Goal: Task Accomplishment & Management: Use online tool/utility

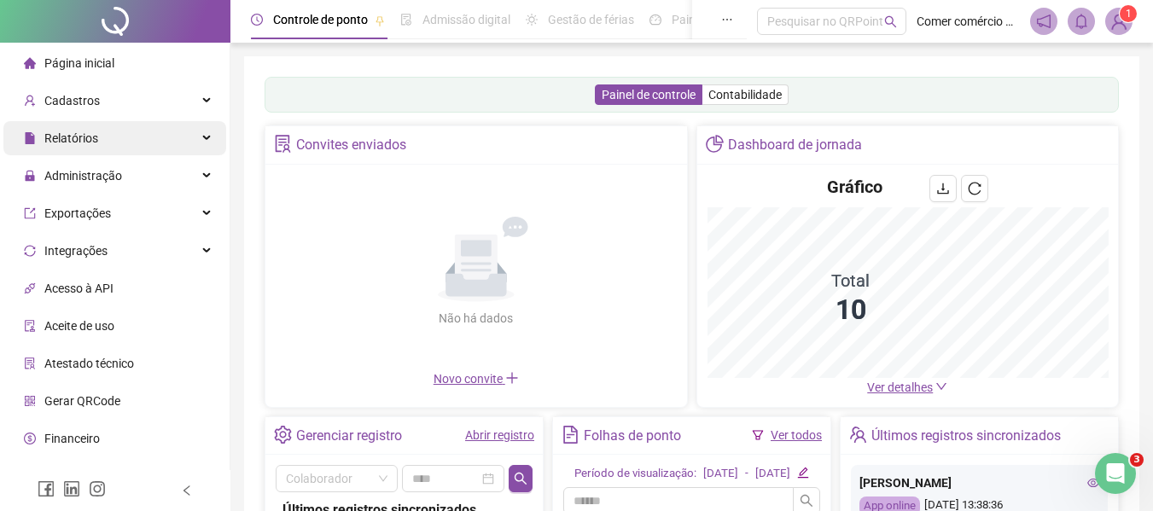
click at [115, 138] on div "Relatórios" at bounding box center [114, 138] width 223 height 34
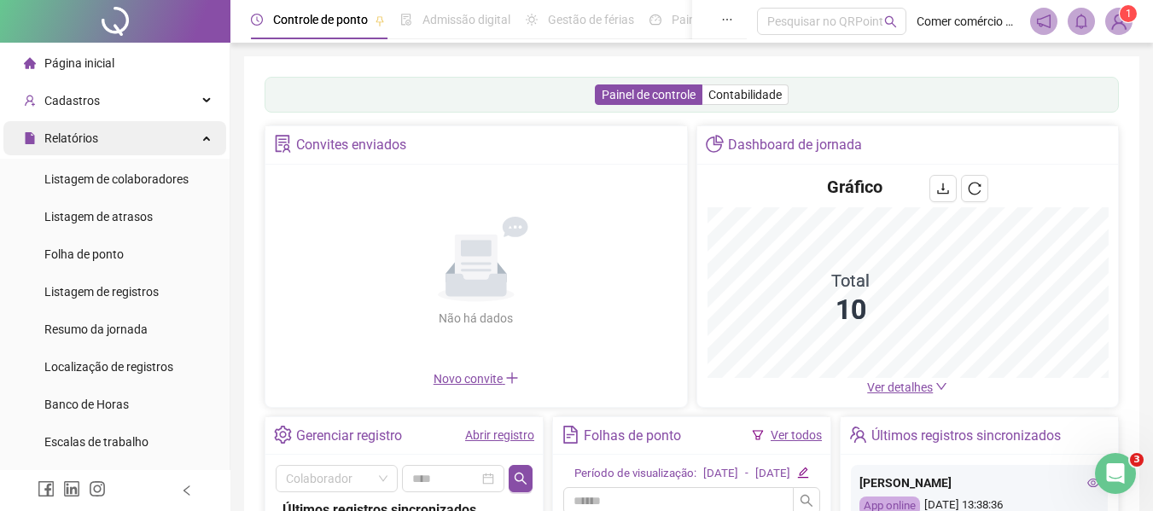
click at [204, 137] on icon at bounding box center [208, 137] width 9 height 0
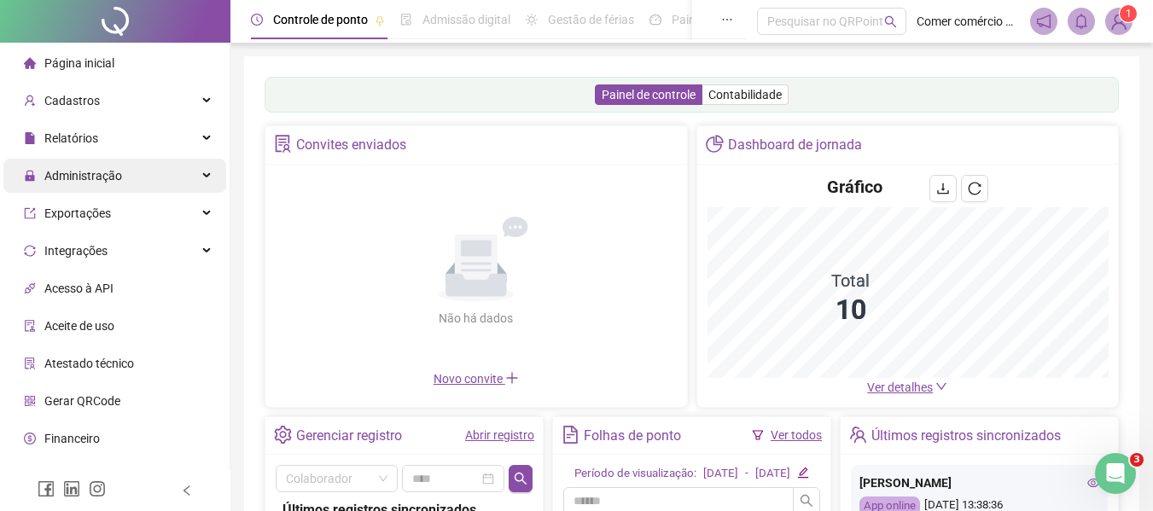
click at [191, 170] on div "Administração" at bounding box center [114, 176] width 223 height 34
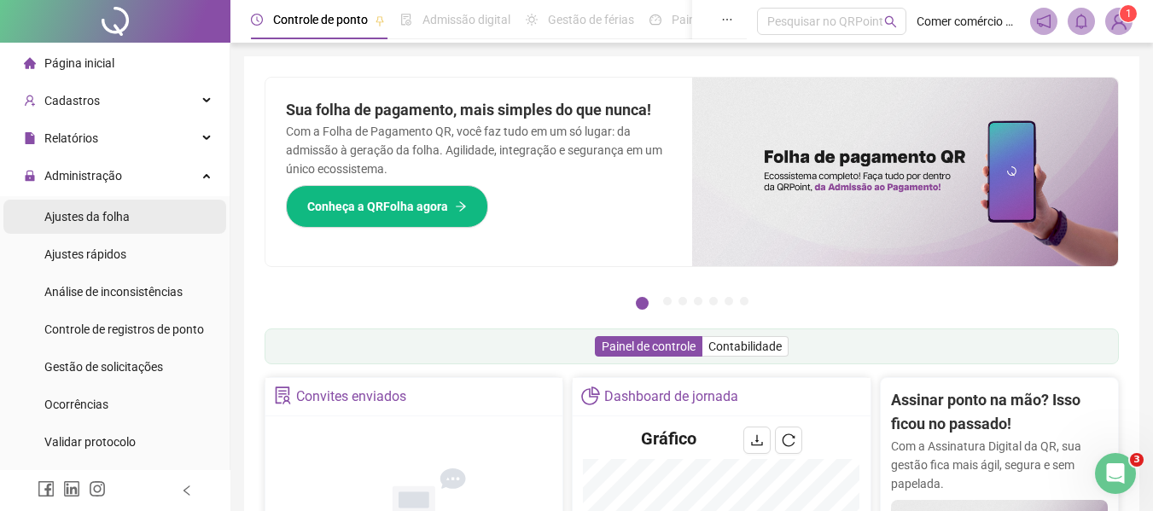
click at [120, 213] on span "Ajustes da folha" at bounding box center [86, 217] width 85 height 14
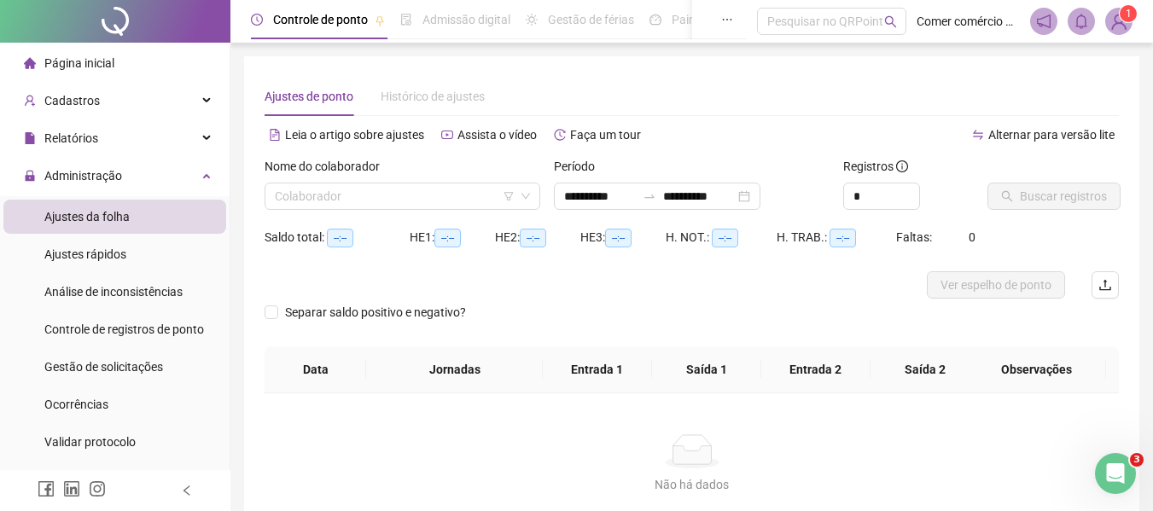
type input "**********"
click at [393, 199] on input "search" at bounding box center [395, 196] width 240 height 26
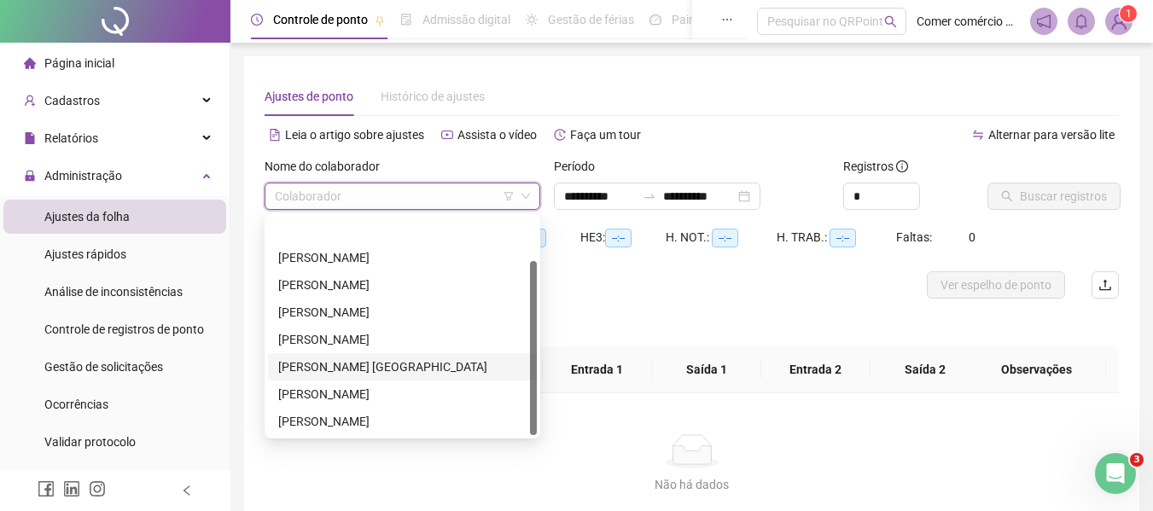
scroll to position [55, 0]
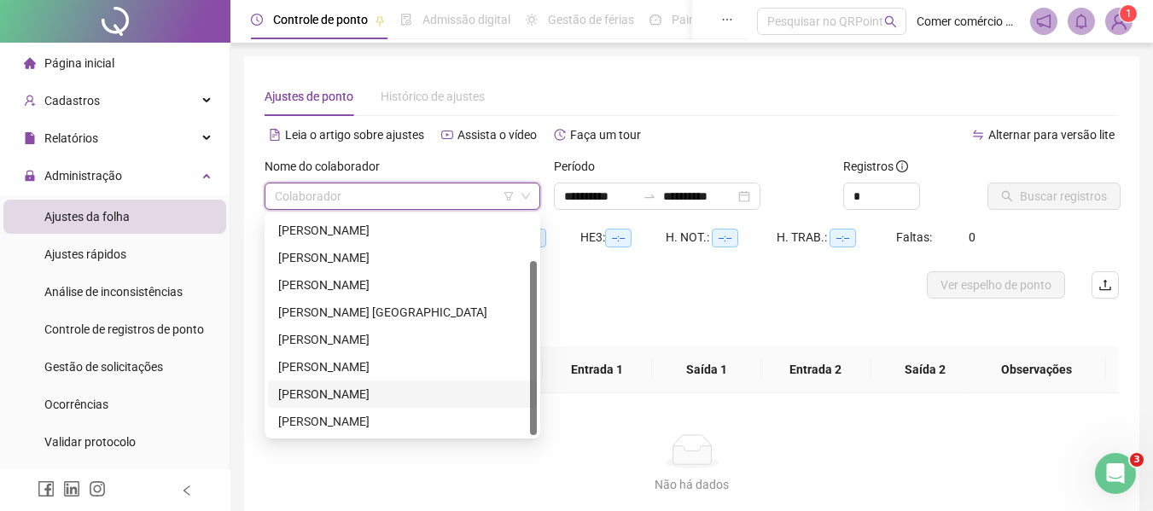
click at [422, 397] on div "[PERSON_NAME]" at bounding box center [402, 394] width 248 height 19
click at [422, 397] on div "Não há dados Não há dados" at bounding box center [692, 464] width 854 height 142
